Goal: Find contact information: Find contact information

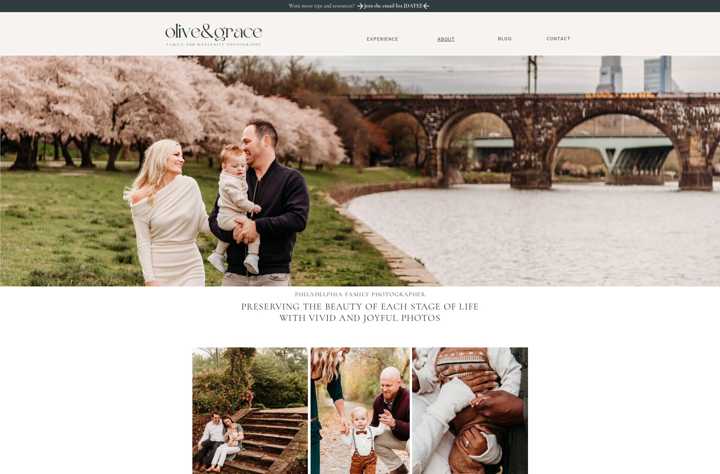
click at [445, 39] on nav "About" at bounding box center [447, 38] width 24 height 5
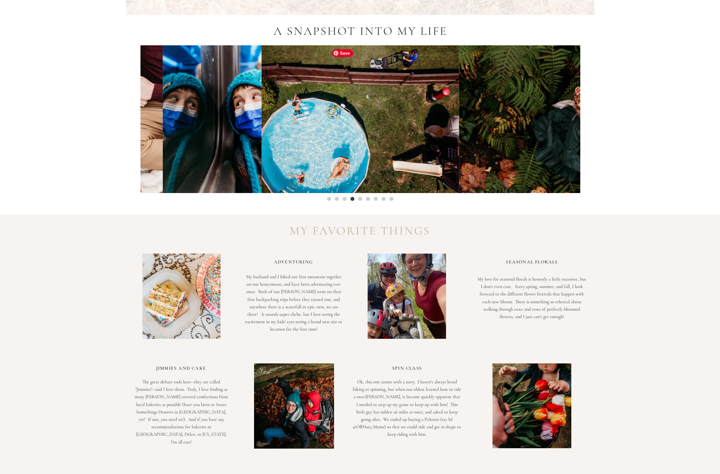
scroll to position [677, 0]
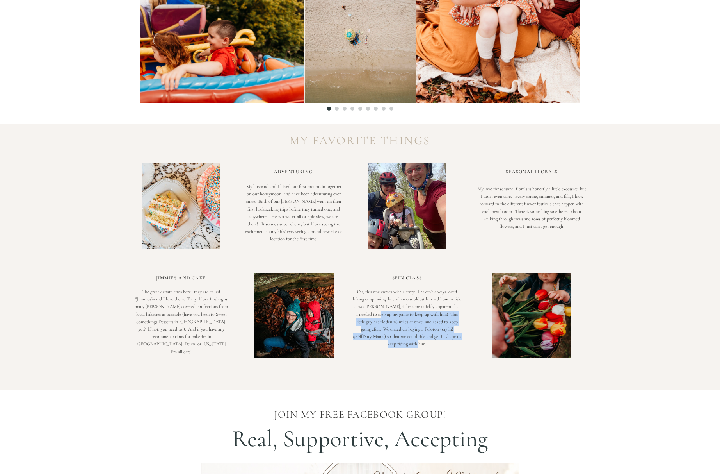
drag, startPoint x: 410, startPoint y: 319, endPoint x: 425, endPoint y: 348, distance: 33.0
click at [425, 348] on p "Ok, this one comes with a story. I haven't always loved biking or spinning, but…" at bounding box center [407, 323] width 109 height 71
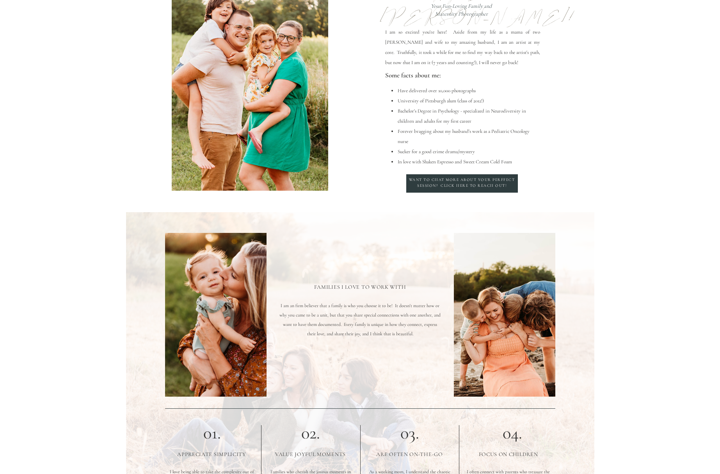
scroll to position [0, 0]
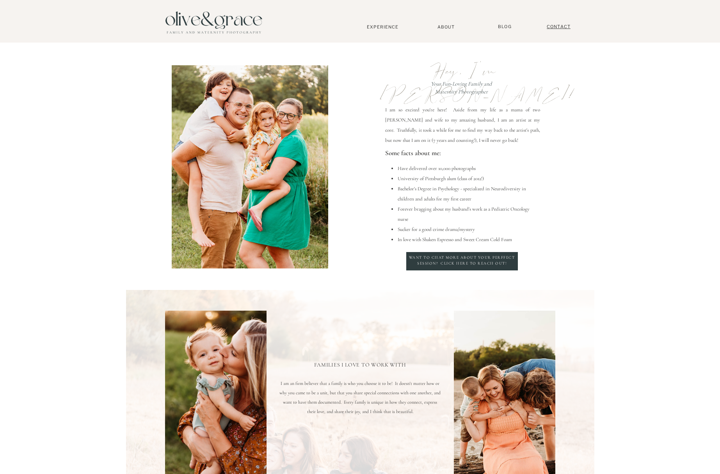
click at [563, 27] on nav "Contact" at bounding box center [559, 27] width 31 height 6
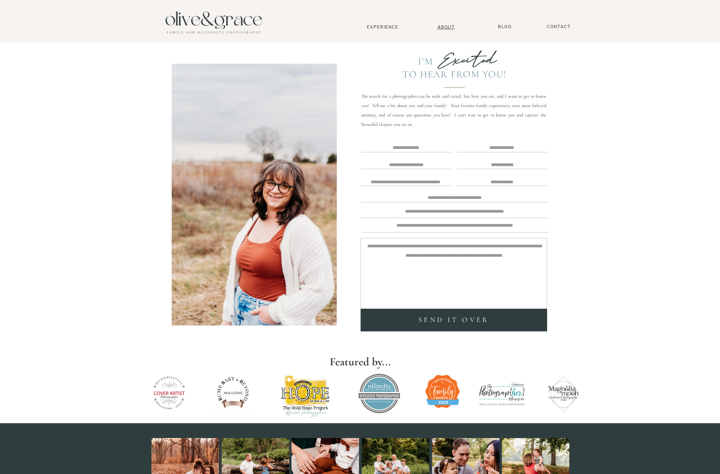
click at [445, 27] on nav "About" at bounding box center [447, 26] width 24 height 5
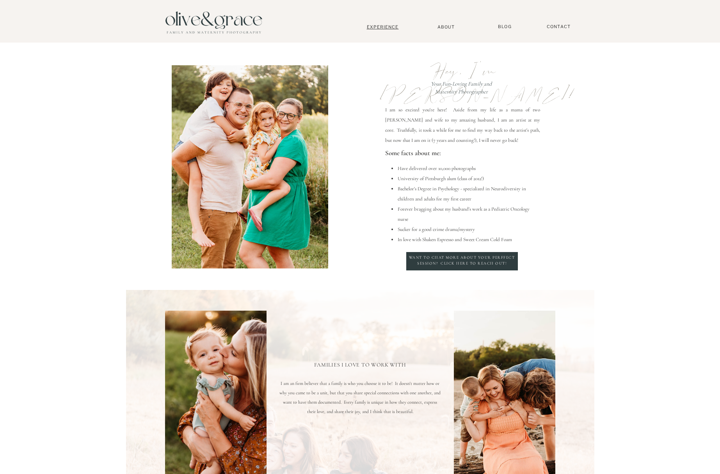
click at [388, 27] on nav "Experience" at bounding box center [383, 26] width 52 height 5
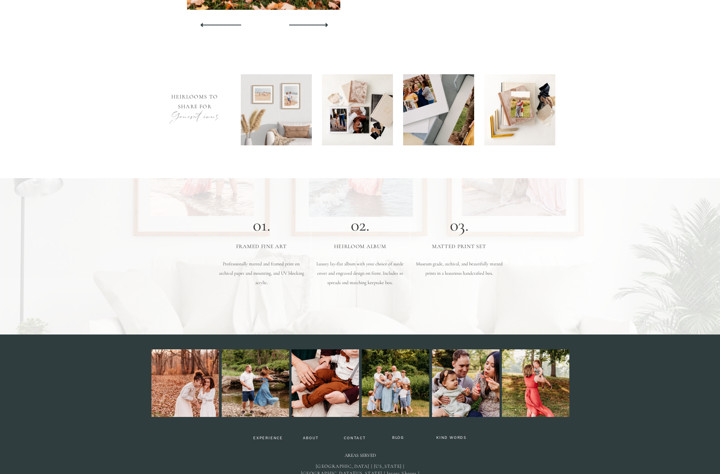
scroll to position [2292, 0]
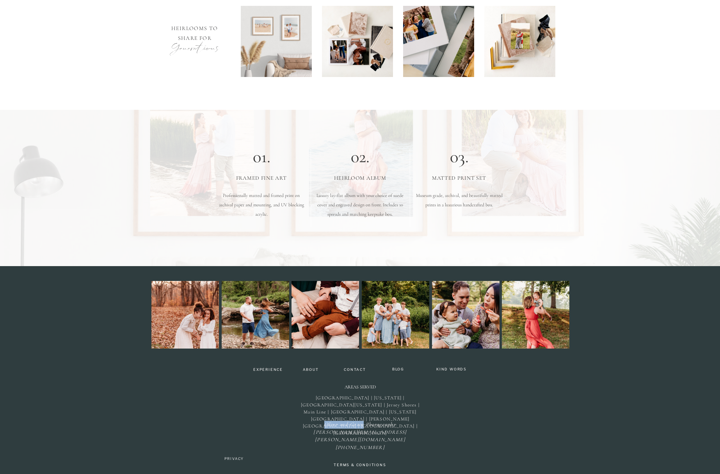
drag, startPoint x: 334, startPoint y: 423, endPoint x: 364, endPoint y: 424, distance: 29.3
click at [364, 424] on icon "Olive and Grace Photography kristi@olive-grace.com (302) 220-0181" at bounding box center [360, 435] width 93 height 29
drag, startPoint x: 323, startPoint y: 421, endPoint x: 402, endPoint y: 426, distance: 79.4
click at [402, 426] on p "Olive and Grace Photography kristi@olive-grace.com (302) 220-0181" at bounding box center [360, 429] width 96 height 17
